Goal: Transaction & Acquisition: Obtain resource

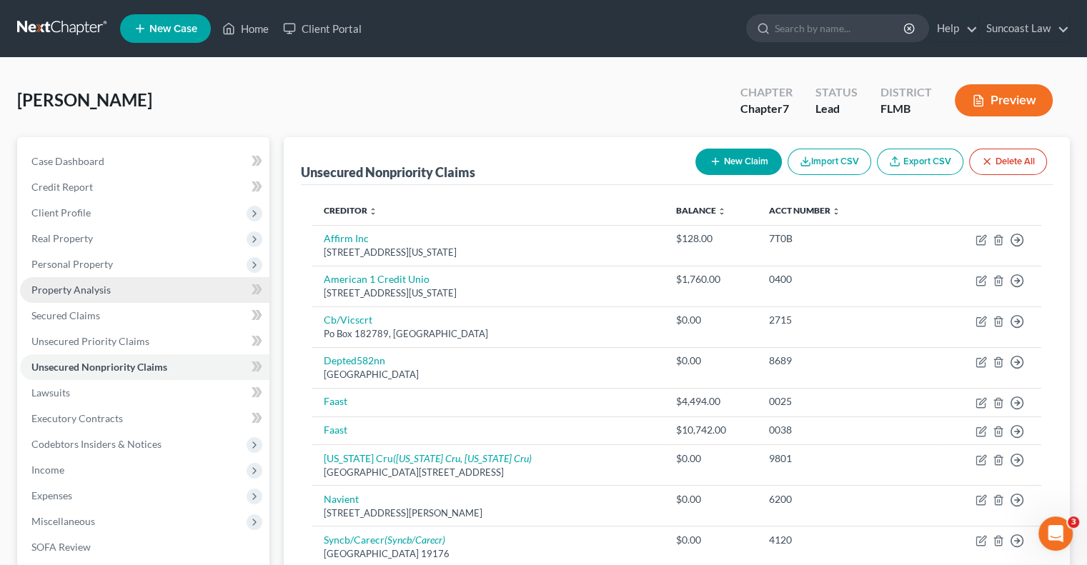
click at [96, 284] on span "Property Analysis" at bounding box center [70, 290] width 79 height 12
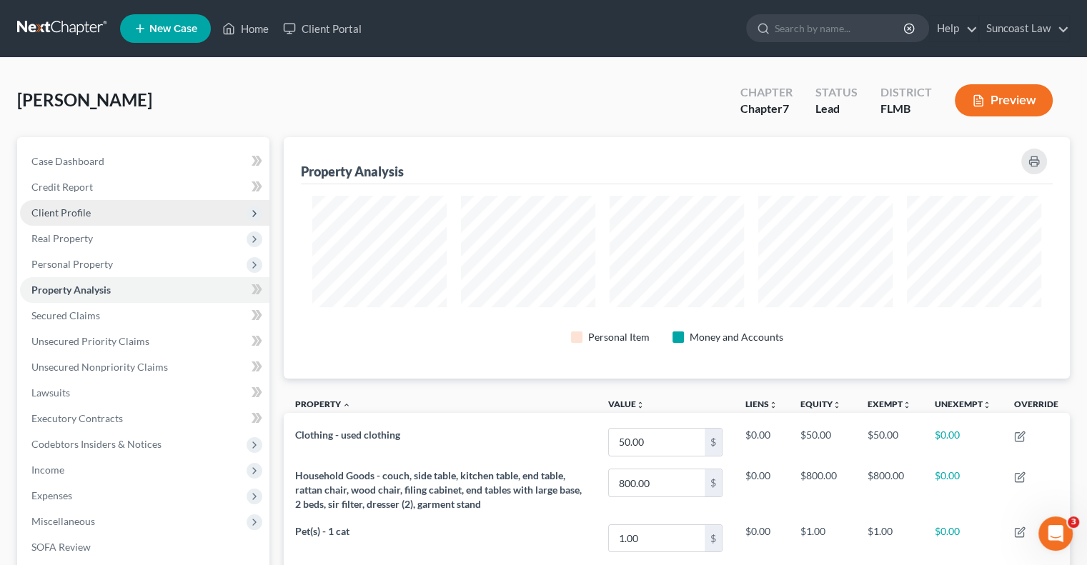
click at [74, 206] on span "Client Profile" at bounding box center [60, 212] width 59 height 12
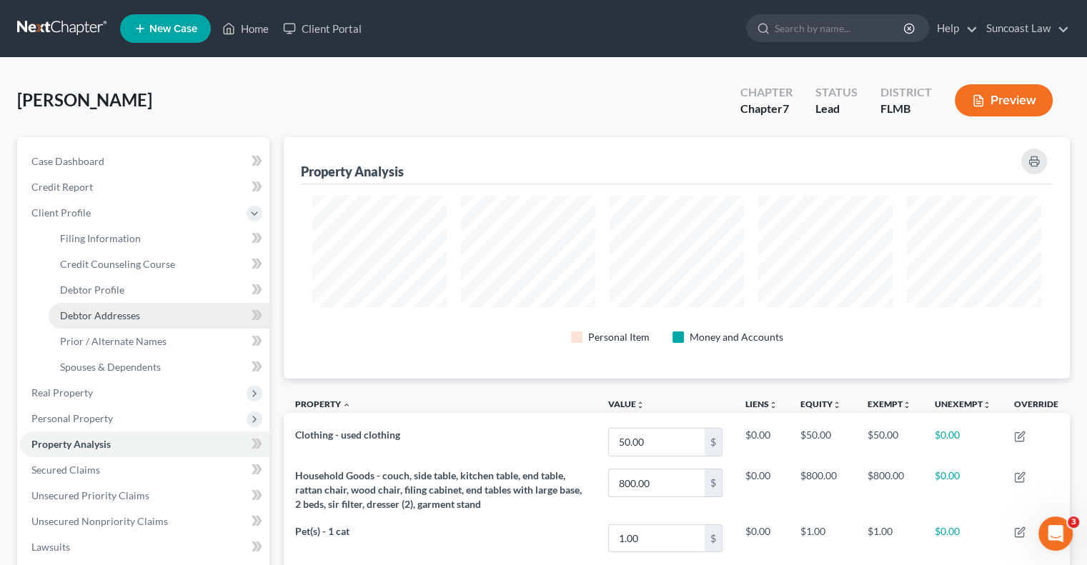
click at [126, 310] on span "Debtor Addresses" at bounding box center [100, 315] width 80 height 12
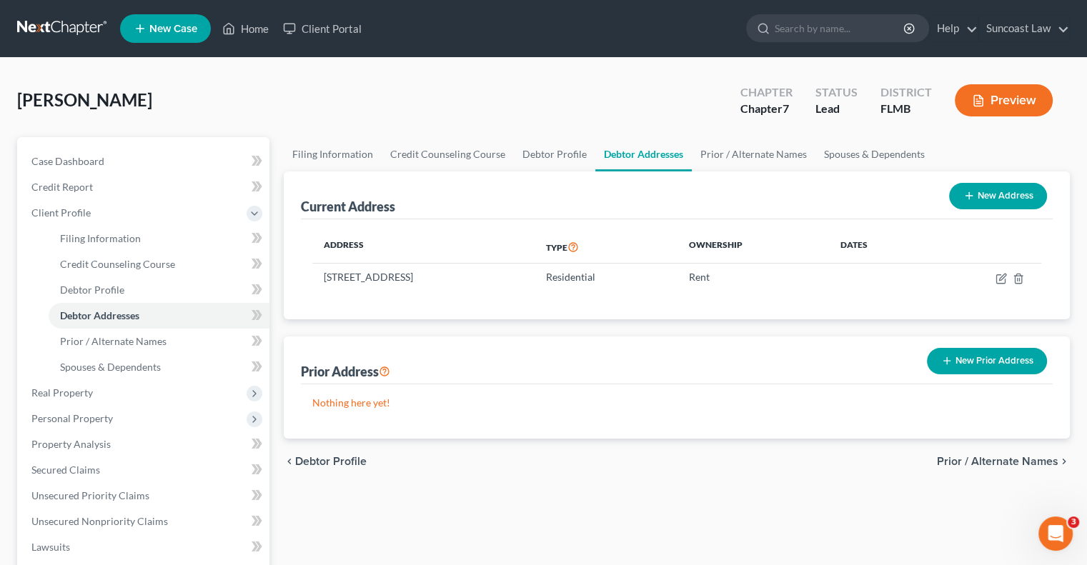
scroll to position [347, 0]
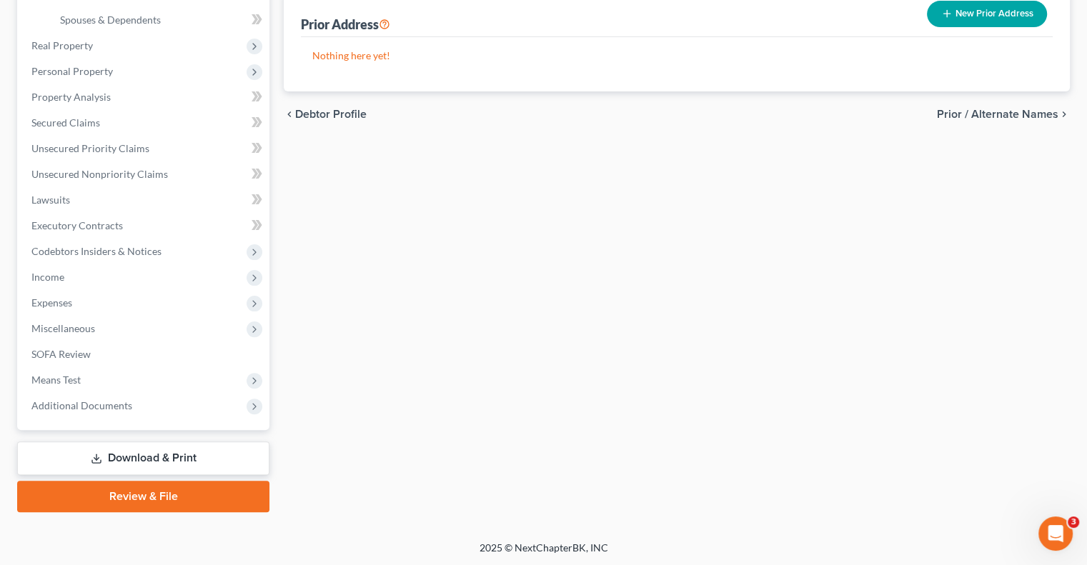
click at [171, 459] on link "Download & Print" at bounding box center [143, 459] width 252 height 34
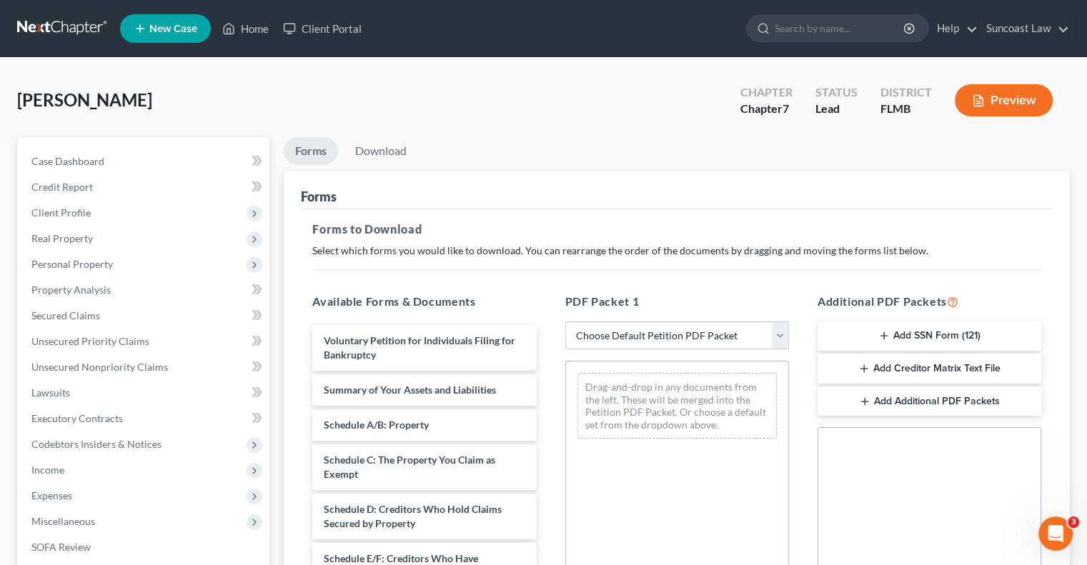
drag, startPoint x: 646, startPoint y: 338, endPoint x: 653, endPoint y: 344, distance: 9.6
click at [645, 338] on select "Choose Default Petition PDF Packet Complete Bankruptcy Petition (all forms and …" at bounding box center [677, 336] width 224 height 29
select select "0"
click at [565, 322] on select "Choose Default Petition PDF Packet Complete Bankruptcy Petition (all forms and …" at bounding box center [677, 336] width 224 height 29
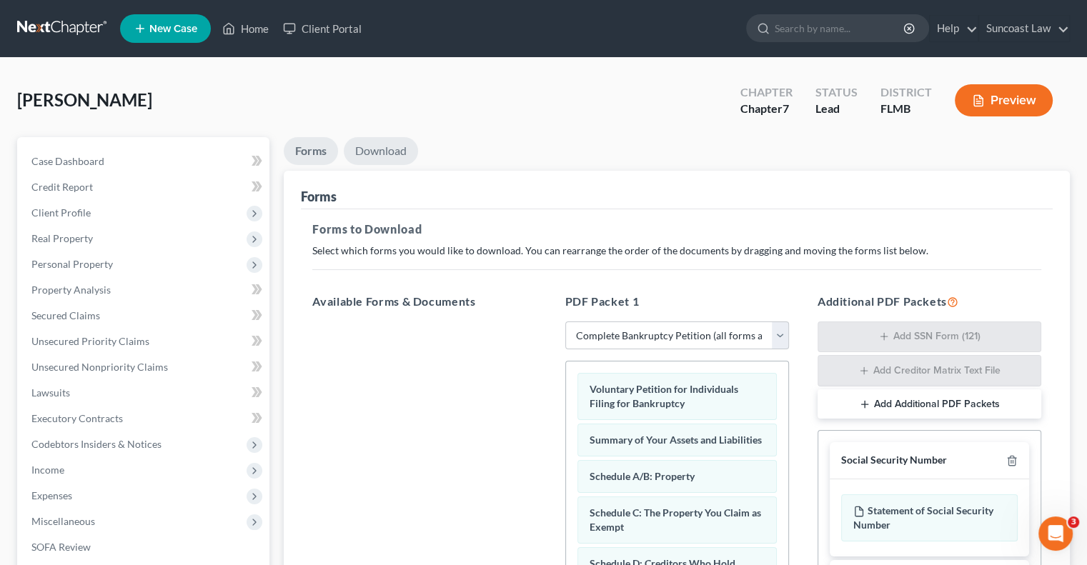
click at [385, 146] on link "Download" at bounding box center [381, 151] width 74 height 28
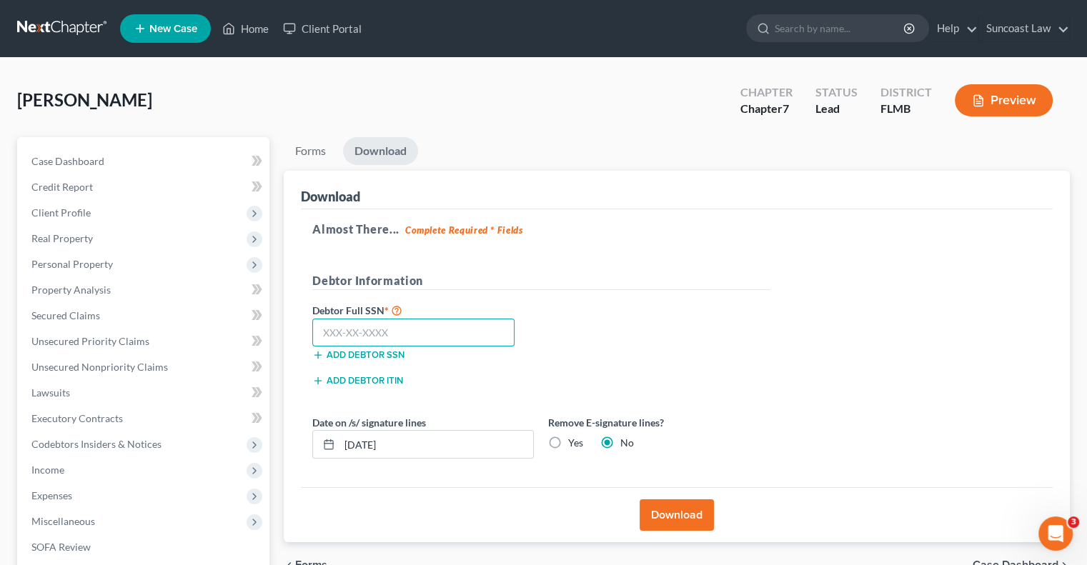
click at [386, 326] on input "text" at bounding box center [413, 333] width 202 height 29
type input "212-72-5088"
drag, startPoint x: 422, startPoint y: 445, endPoint x: 362, endPoint y: 453, distance: 60.5
click at [362, 453] on input "[DATE]" at bounding box center [436, 444] width 194 height 27
type input "[DATE]"
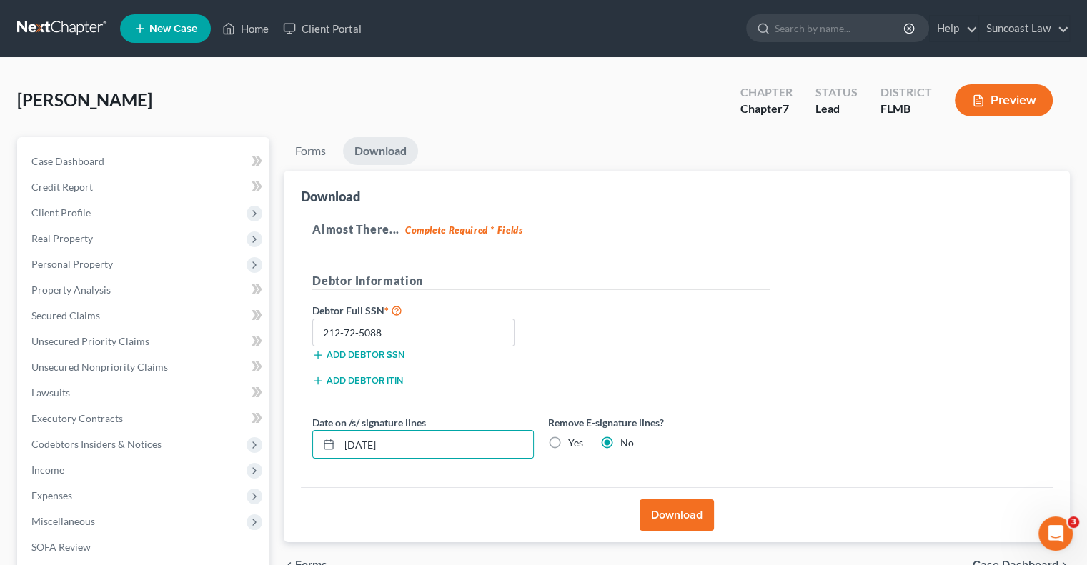
click at [568, 442] on label "Yes" at bounding box center [575, 443] width 15 height 14
click at [574, 442] on input "Yes" at bounding box center [578, 440] width 9 height 9
radio input "true"
radio input "false"
click at [685, 517] on button "Download" at bounding box center [676, 514] width 74 height 31
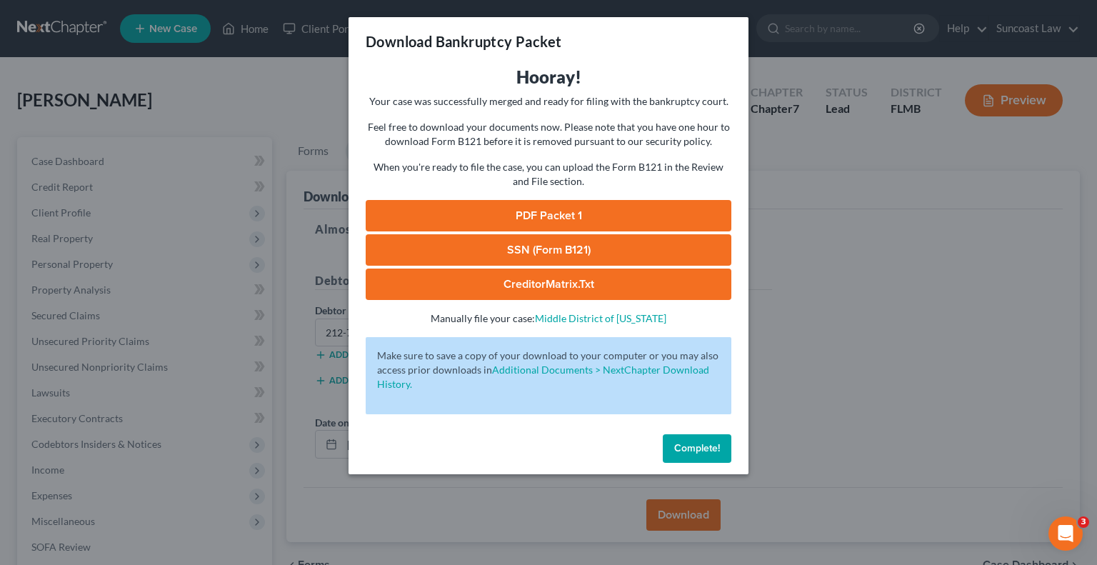
click at [589, 248] on link "SSN (Form B121)" at bounding box center [549, 249] width 366 height 31
drag, startPoint x: 620, startPoint y: 214, endPoint x: 629, endPoint y: 219, distance: 10.9
click at [620, 214] on link "PDF Packet 1" at bounding box center [549, 215] width 366 height 31
click at [696, 442] on span "Complete!" at bounding box center [697, 448] width 46 height 12
